Goal: Book appointment/travel/reservation

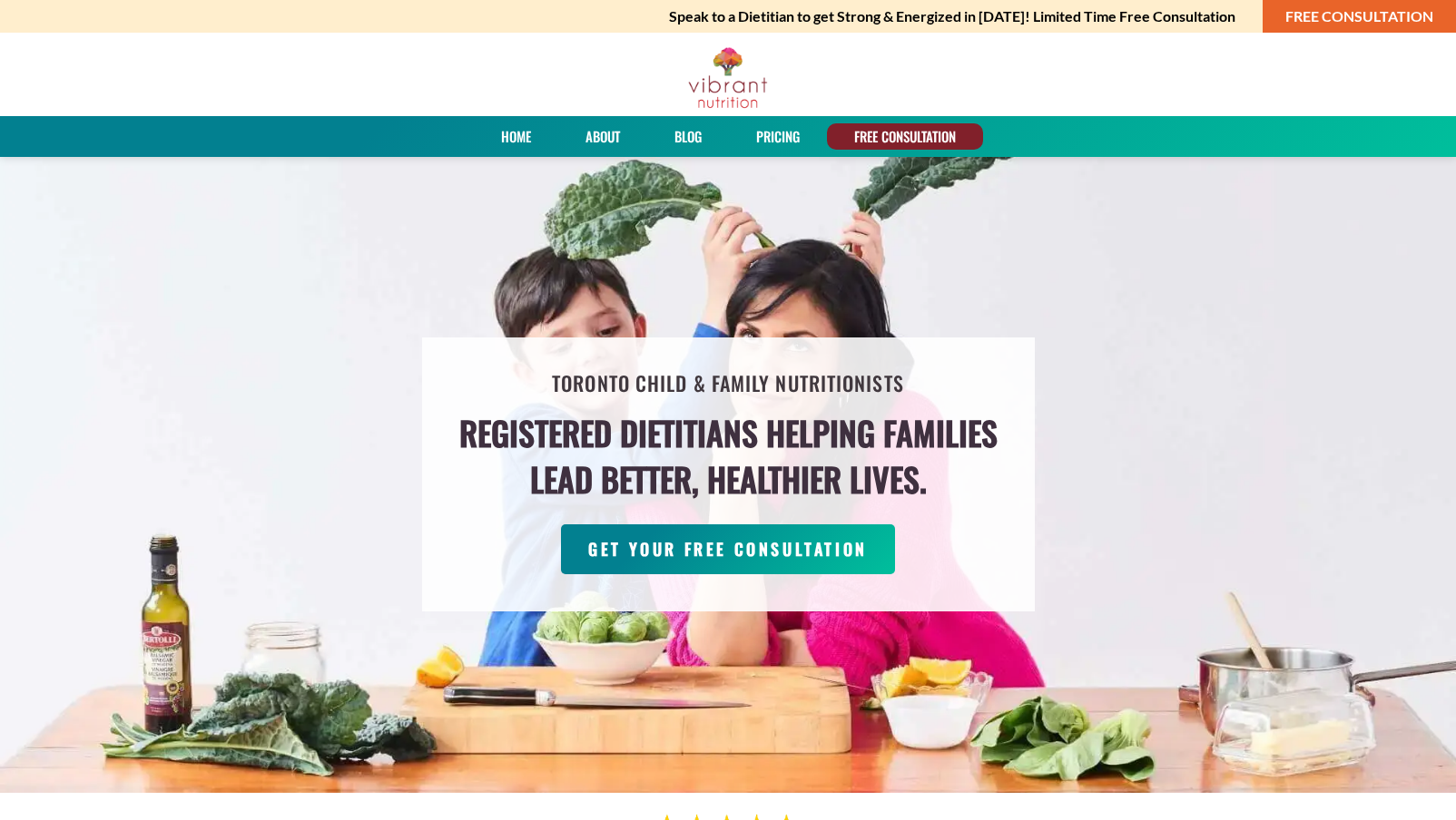
click at [1359, 16] on link "FREE CONSULTATION" at bounding box center [1360, 16] width 194 height 32
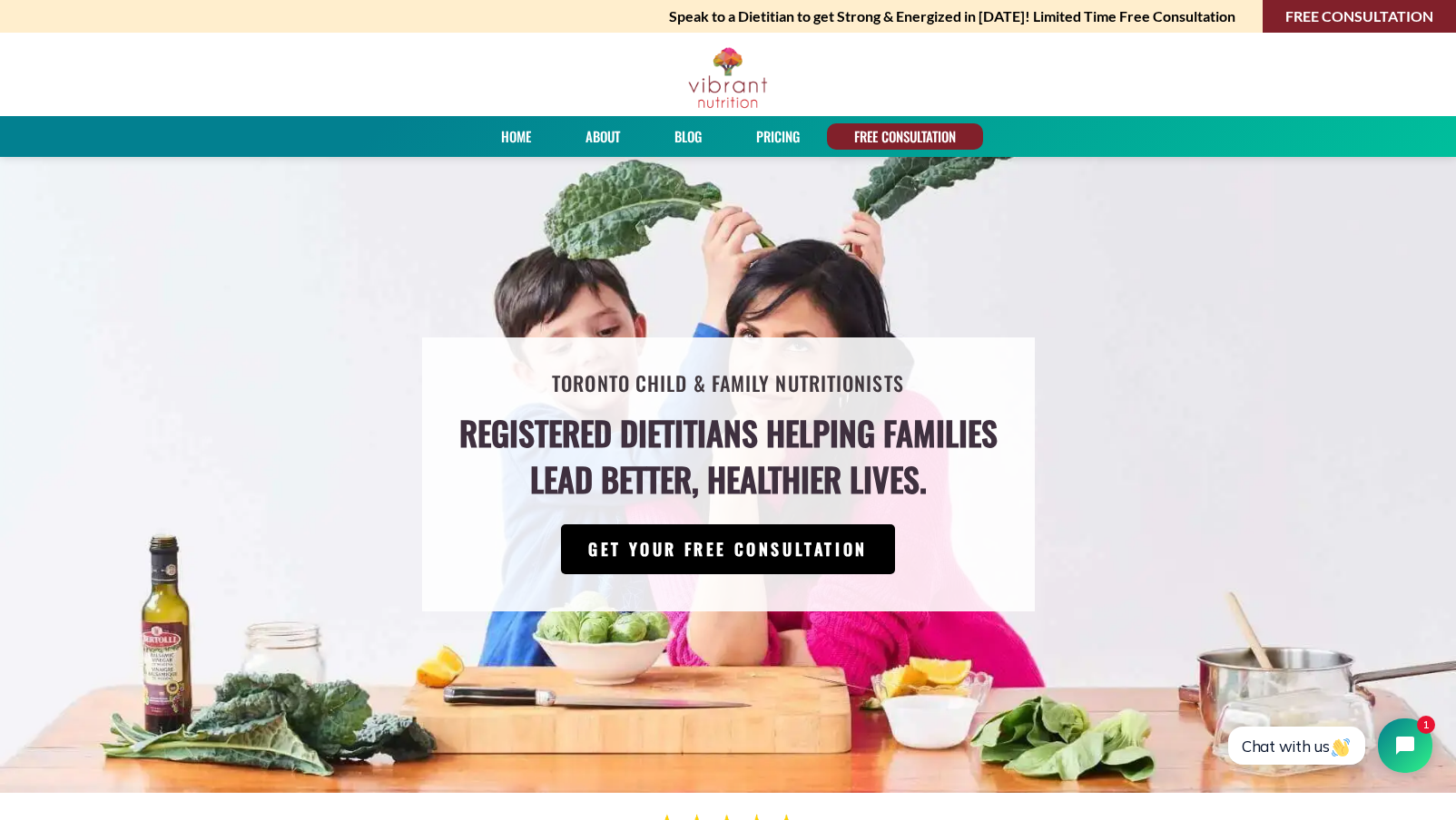
click at [720, 549] on link "GET YOUR FREE CONSULTATION" at bounding box center [728, 549] width 334 height 50
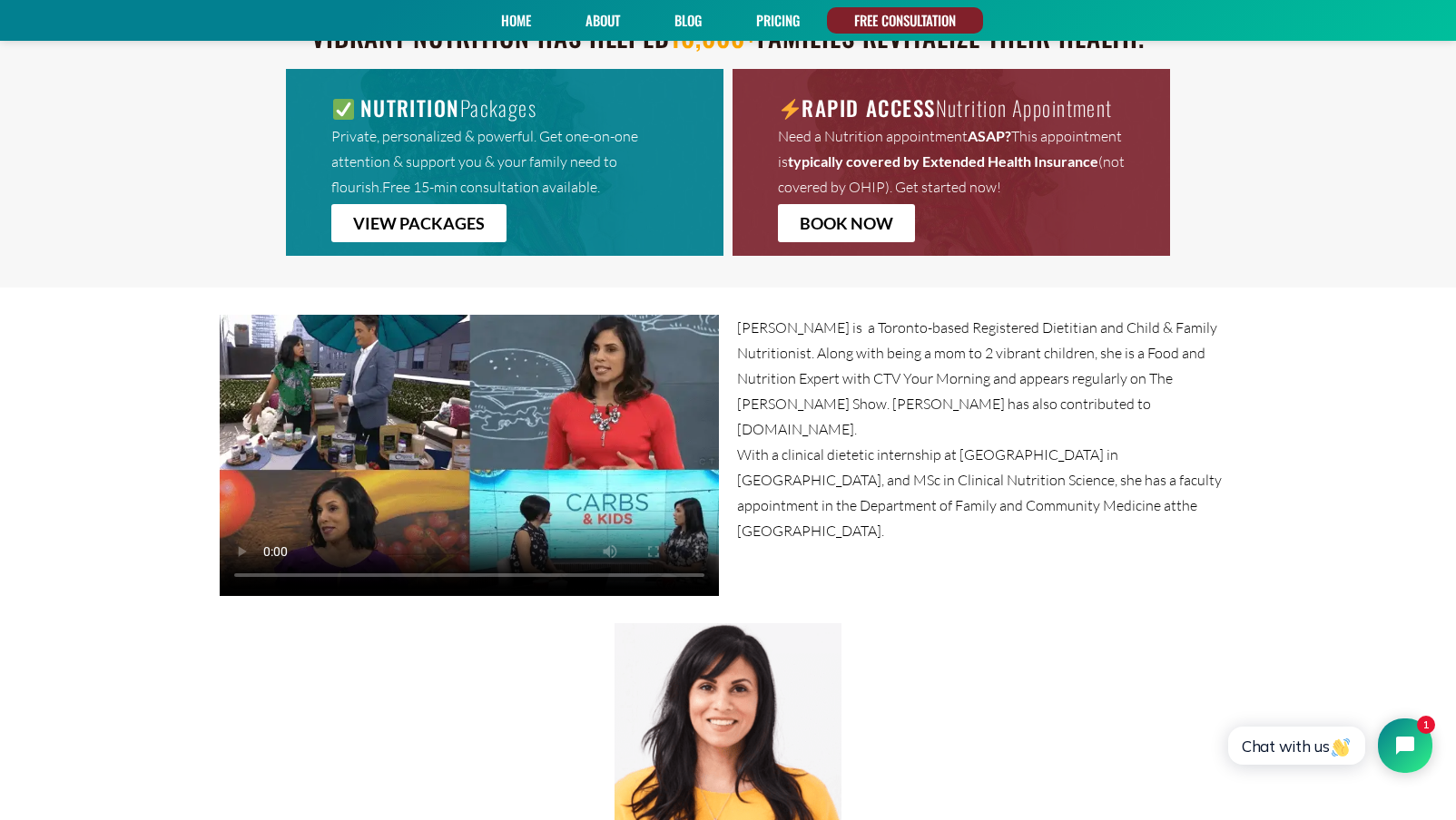
scroll to position [1097, 0]
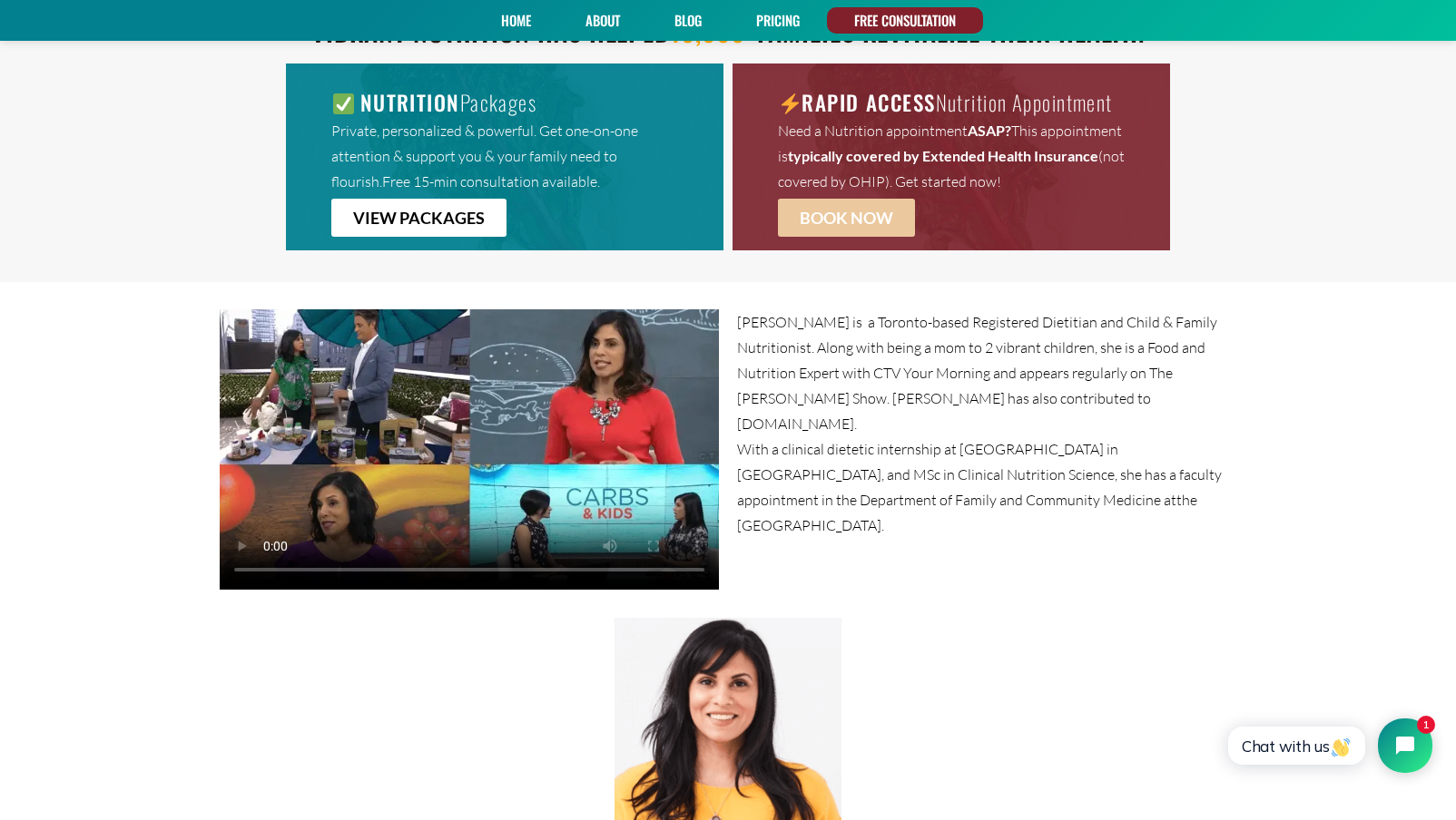
click at [835, 210] on span "BOOK NOW" at bounding box center [847, 218] width 94 height 17
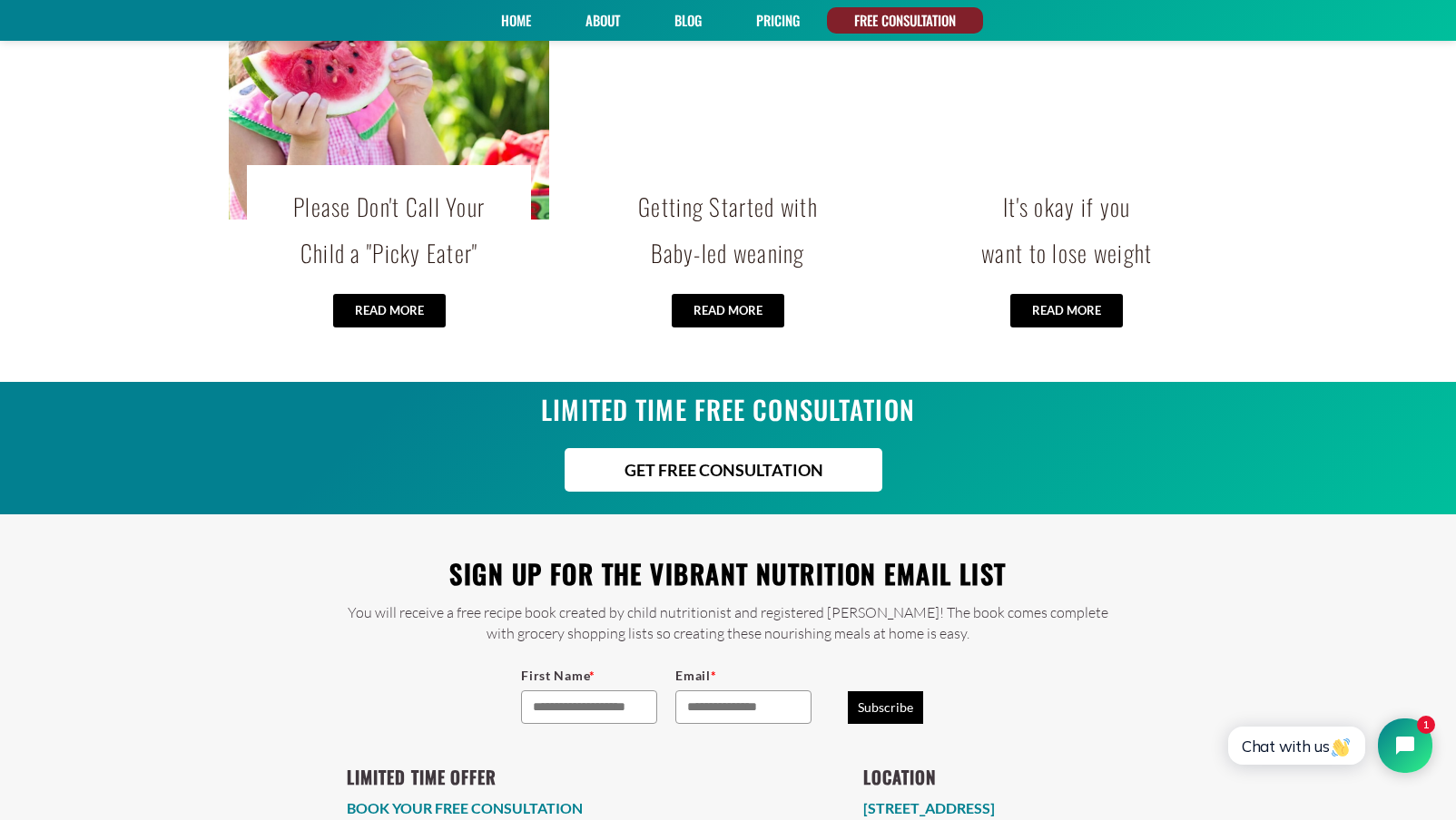
scroll to position [3859, 0]
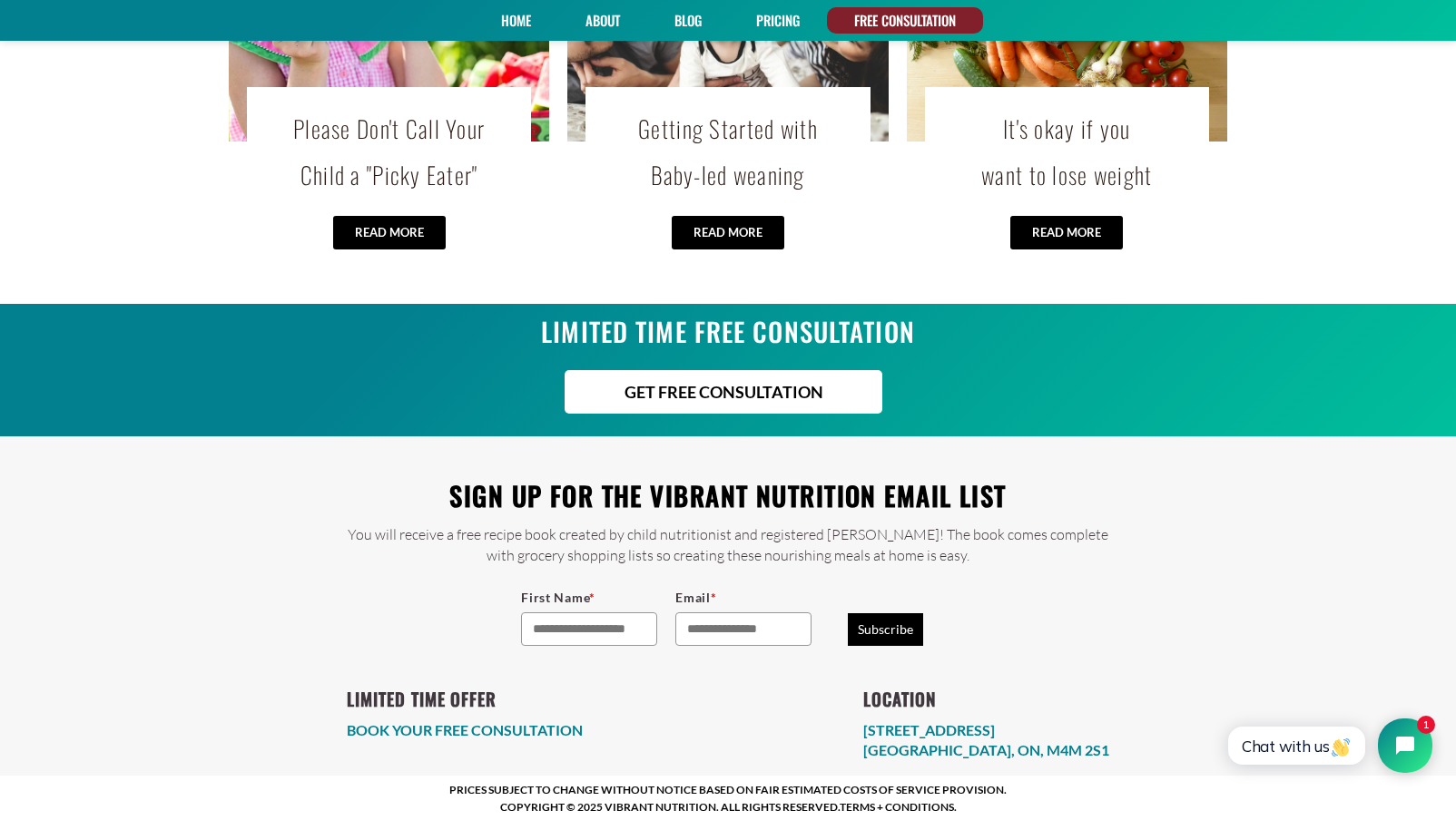
click at [505, 726] on link "BOOK YOUR FREE CONSULTATION" at bounding box center [464, 730] width 236 height 18
